Goal: Transaction & Acquisition: Book appointment/travel/reservation

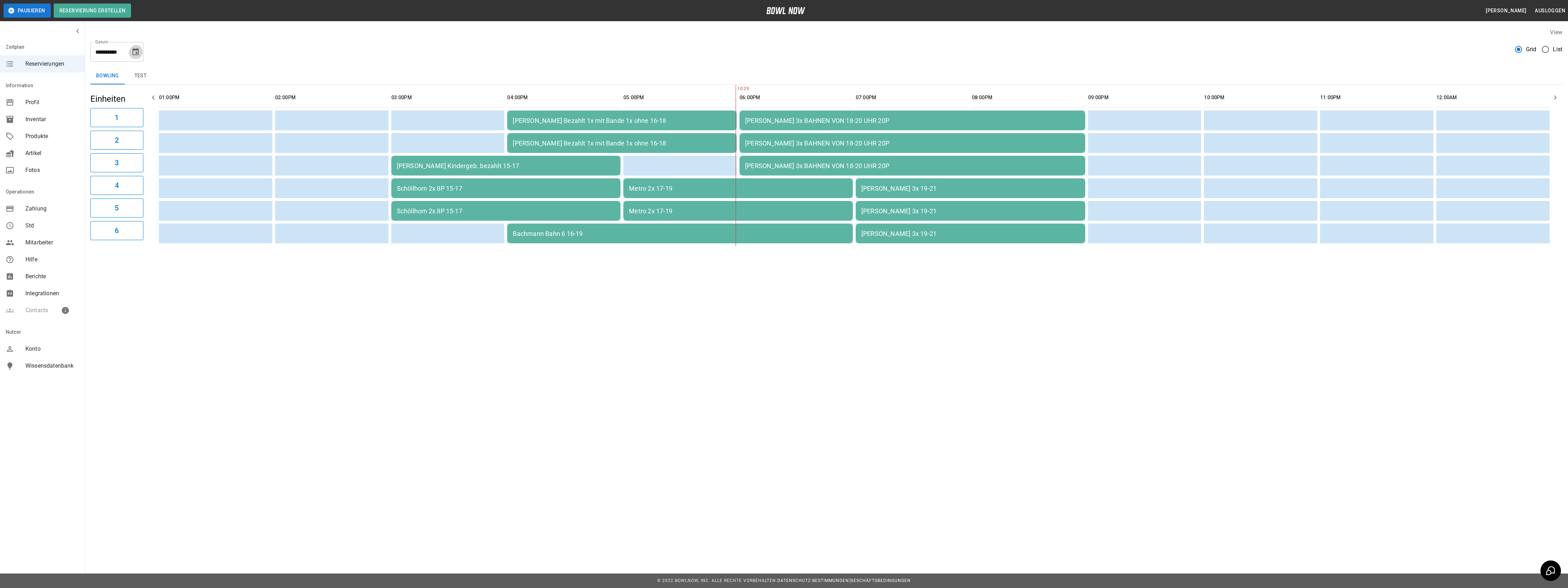
click at [133, 54] on icon "Choose date, selected date is 18. Okt. 2025" at bounding box center [136, 52] width 9 height 9
click at [133, 71] on icon "Previous month" at bounding box center [135, 72] width 2 height 4
click at [96, 141] on button "24" at bounding box center [93, 142] width 13 height 13
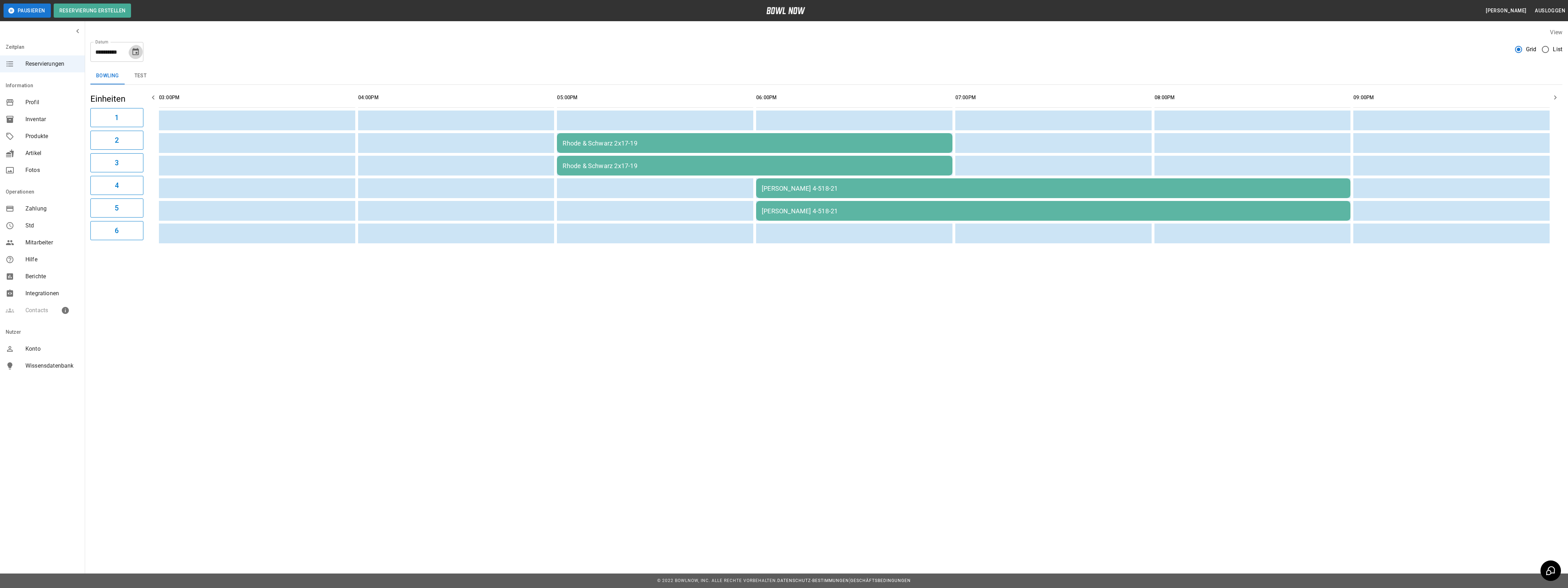
click at [137, 50] on icon "Choose date, selected date is 24. Sep. 2025" at bounding box center [136, 52] width 6 height 7
click at [107, 140] on button "25" at bounding box center [107, 142] width 13 height 13
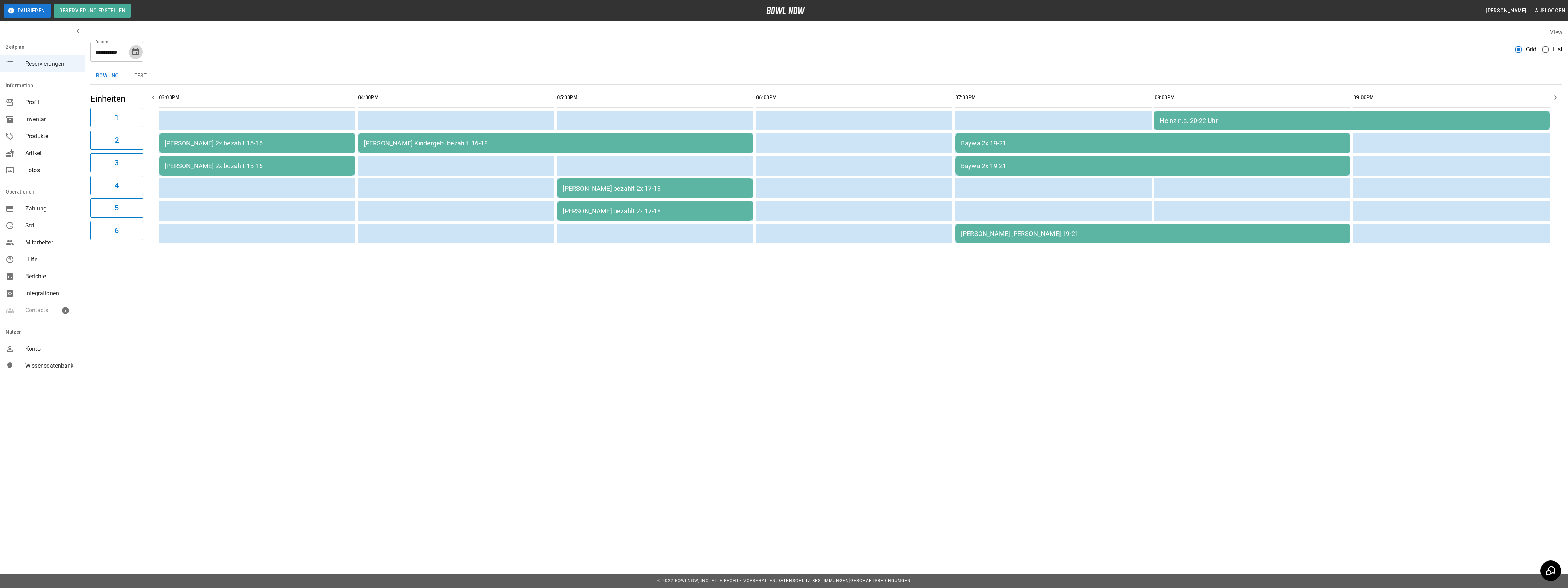
click at [136, 54] on icon "Choose date, selected date is 25. Sep. 2025" at bounding box center [136, 52] width 9 height 9
click at [119, 140] on button "26" at bounding box center [121, 142] width 13 height 13
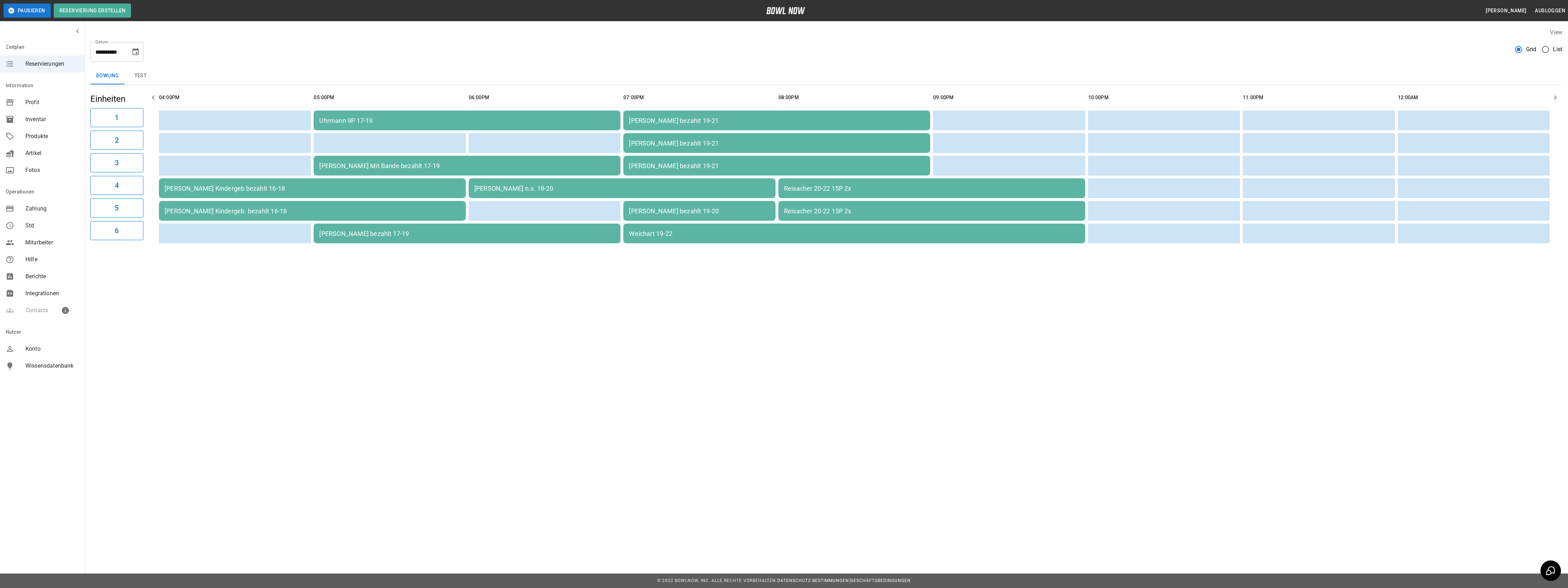
click at [135, 48] on icon "Choose date, selected date is 26. Sep. 2025" at bounding box center [136, 52] width 6 height 7
click at [131, 141] on button "27" at bounding box center [135, 142] width 13 height 13
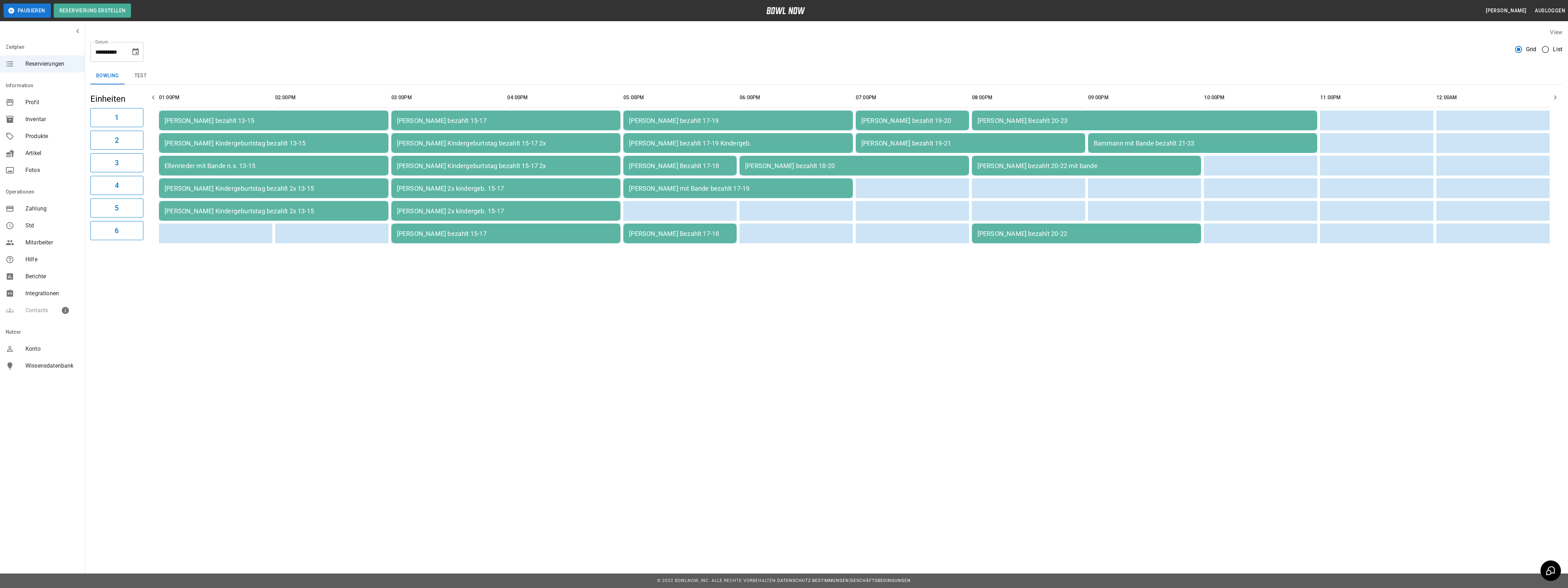
click at [133, 49] on icon "Choose date, selected date is 27. Sep. 2025" at bounding box center [136, 52] width 6 height 7
click at [152, 142] on button "28" at bounding box center [149, 142] width 13 height 13
type input "**********"
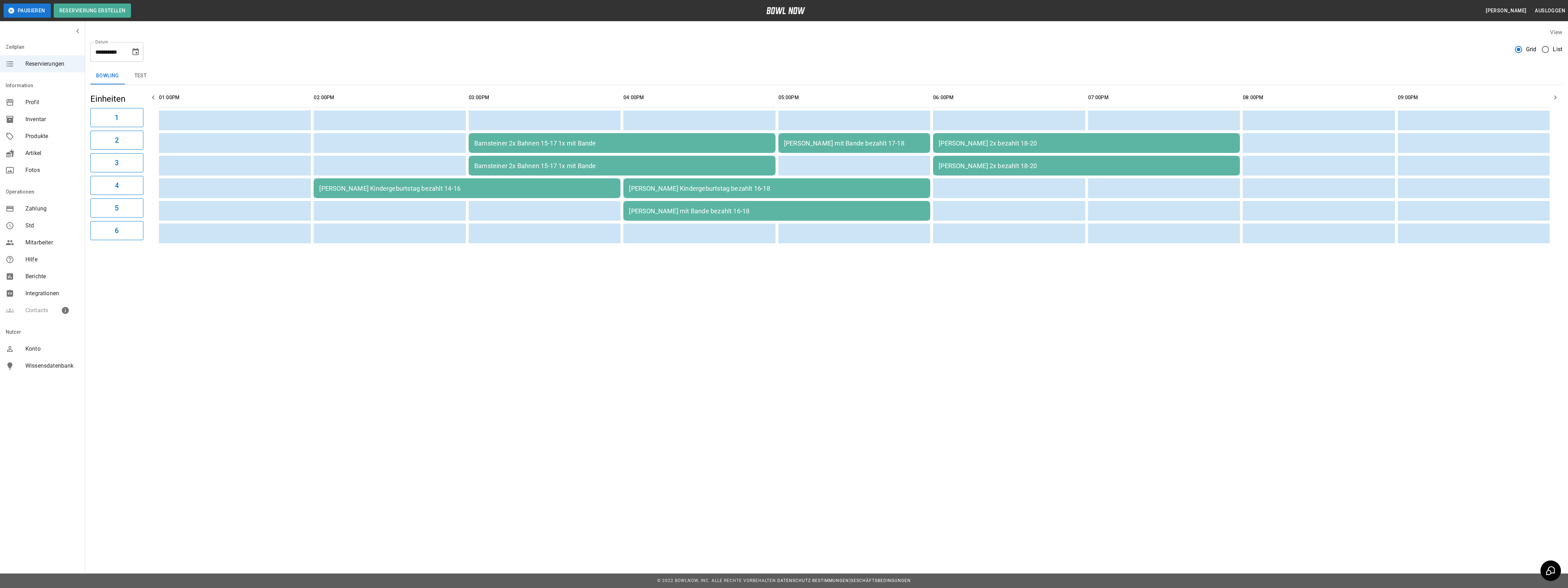
click at [345, 38] on div "**********" at bounding box center [827, 49] width 1472 height 26
